Goal: Task Accomplishment & Management: Use online tool/utility

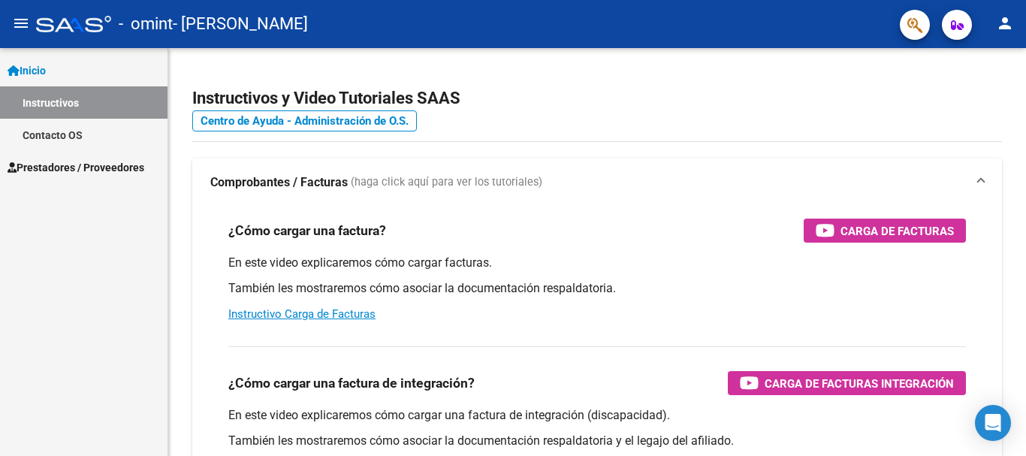
click at [81, 172] on span "Prestadores / Proveedores" at bounding box center [76, 167] width 137 height 17
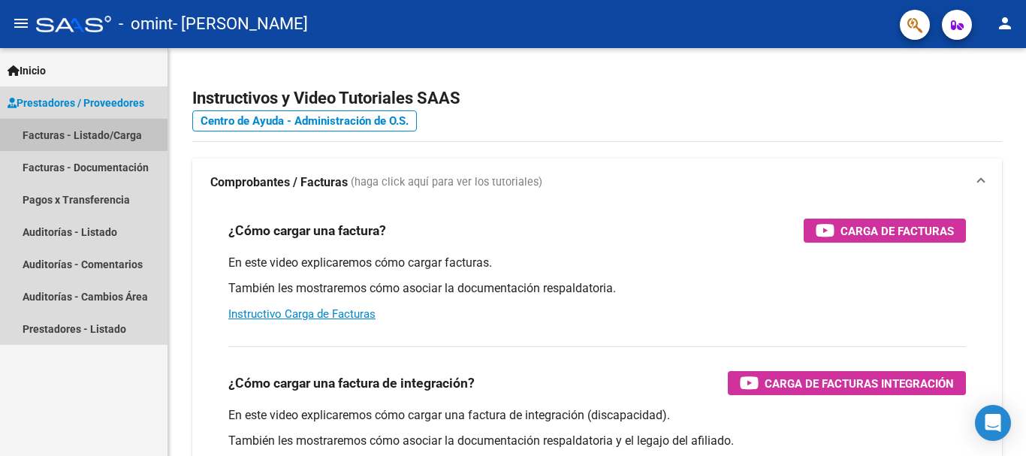
click at [75, 144] on link "Facturas - Listado/Carga" at bounding box center [84, 135] width 168 height 32
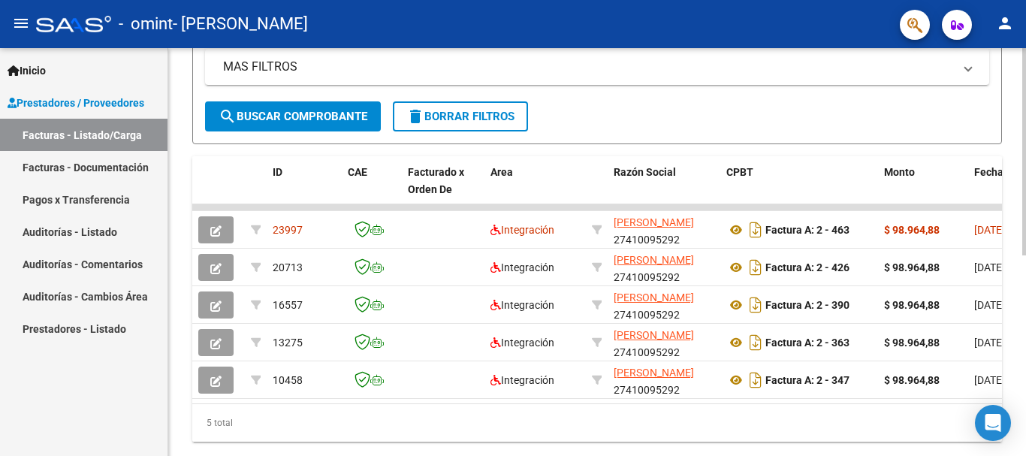
scroll to position [352, 0]
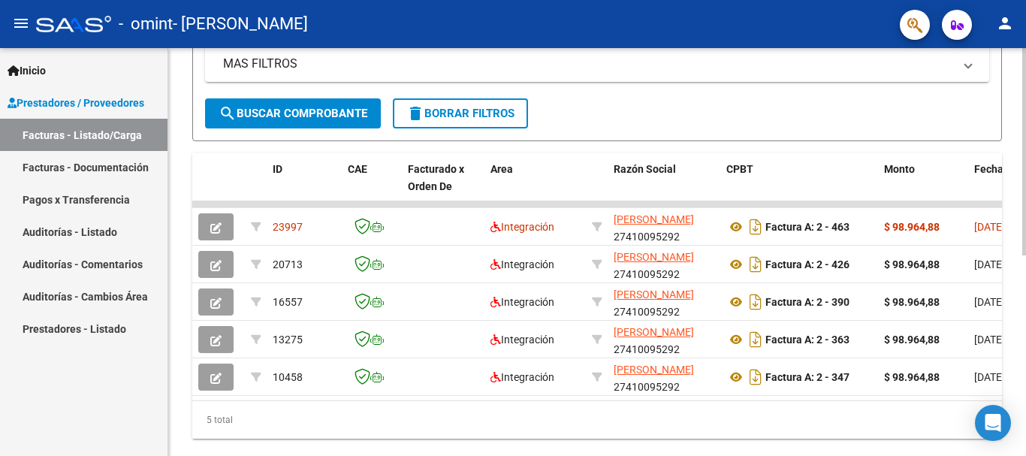
click at [1026, 347] on div at bounding box center [1025, 336] width 4 height 207
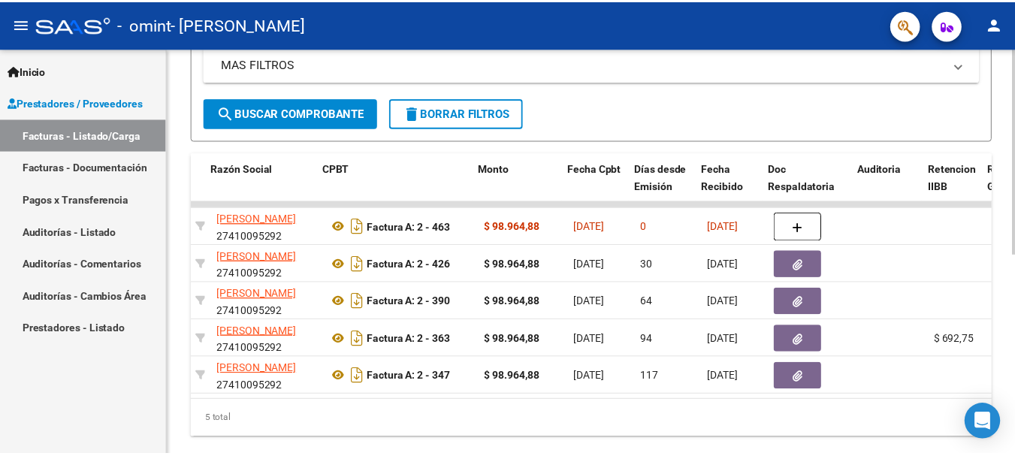
scroll to position [0, 596]
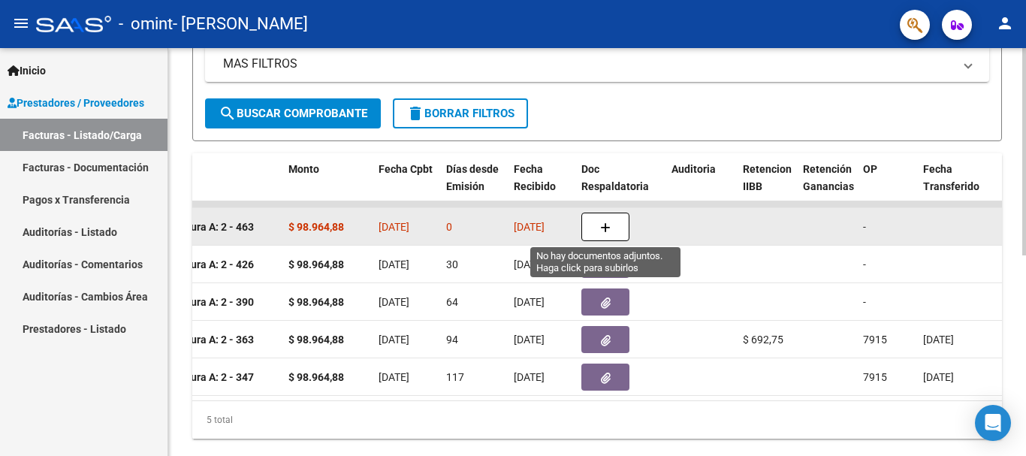
click at [600, 227] on button "button" at bounding box center [606, 227] width 48 height 29
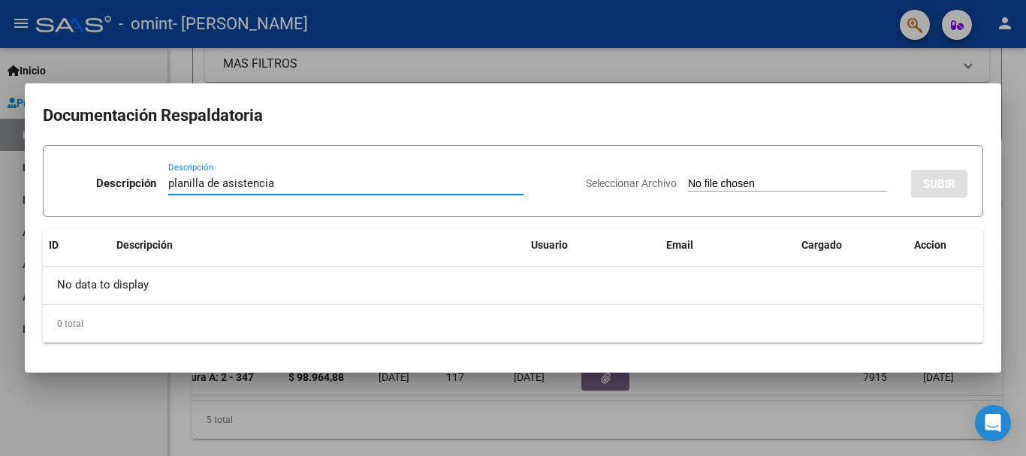
type input "planilla de asistencia"
click at [736, 180] on input "Seleccionar Archivo" at bounding box center [787, 184] width 199 height 14
type input "C:\fakepath\[PERSON_NAME] SEPTIEMBRE ASISTENCIA.pdf"
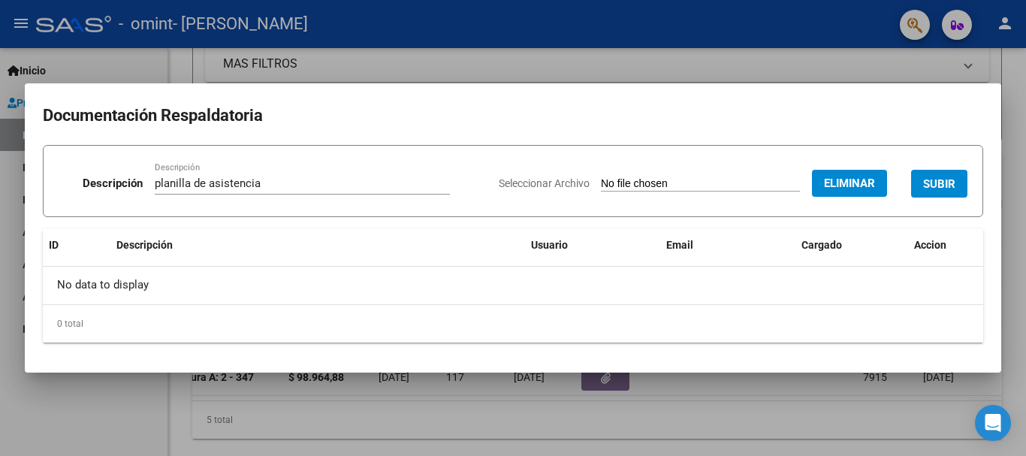
click at [934, 180] on span "SUBIR" at bounding box center [939, 184] width 32 height 14
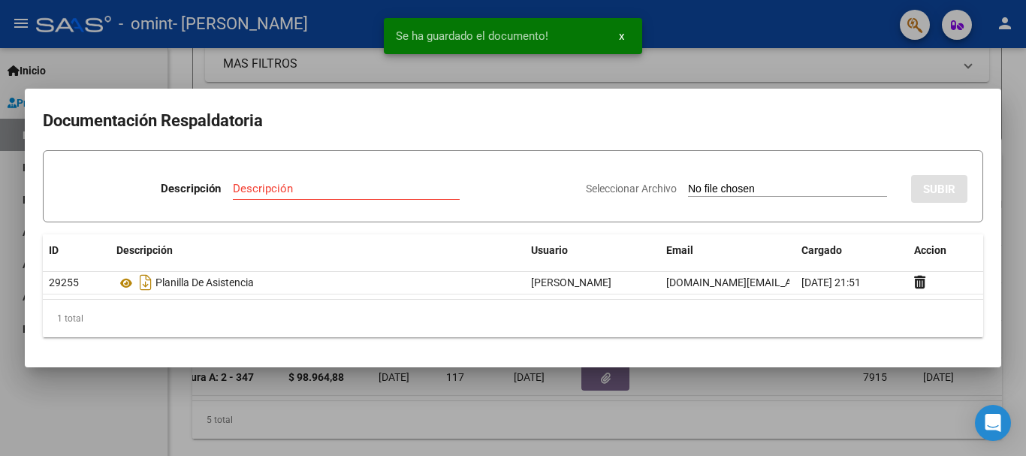
click at [621, 34] on span "x" at bounding box center [621, 36] width 5 height 14
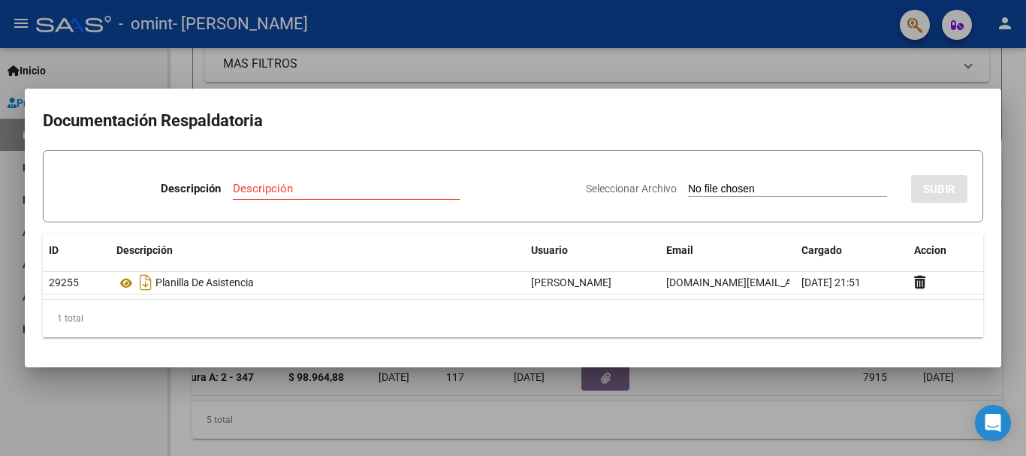
click at [799, 67] on div at bounding box center [513, 228] width 1026 height 456
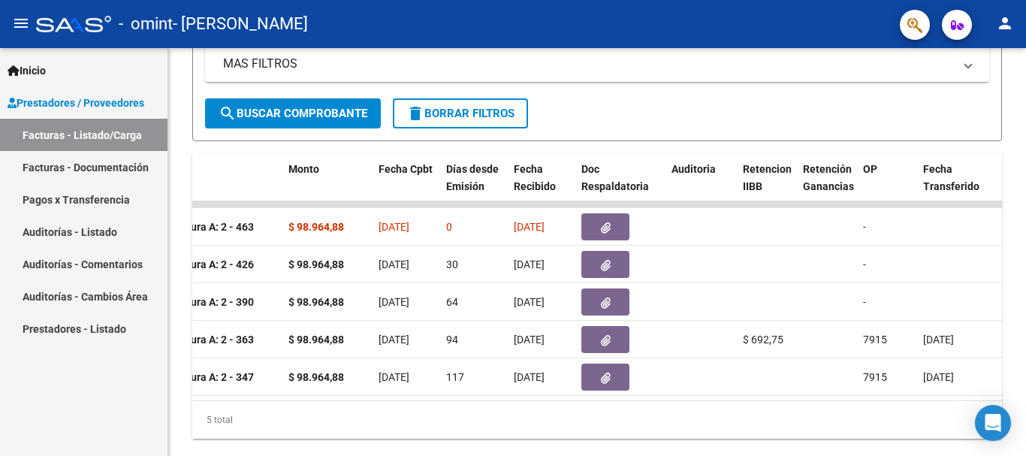
click at [999, 30] on mat-icon "person" at bounding box center [1005, 23] width 18 height 18
click at [972, 95] on button "exit_to_app Salir" at bounding box center [975, 99] width 92 height 36
